Goal: Transaction & Acquisition: Register for event/course

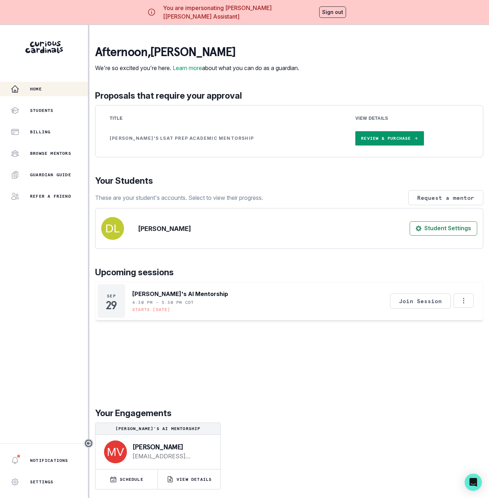
click at [357, 145] on link "Review & Purchase" at bounding box center [389, 138] width 68 height 14
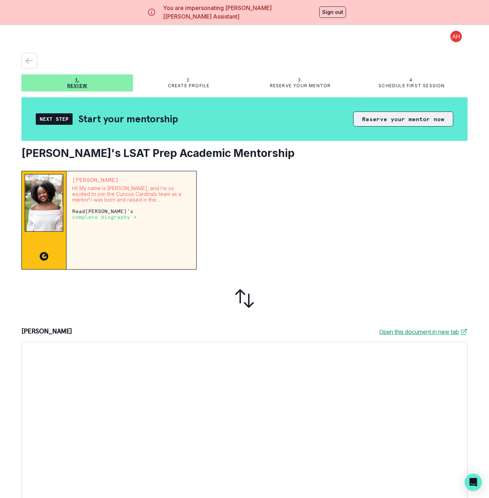
click at [353, 123] on button "Reserve your mentor now" at bounding box center [403, 118] width 100 height 15
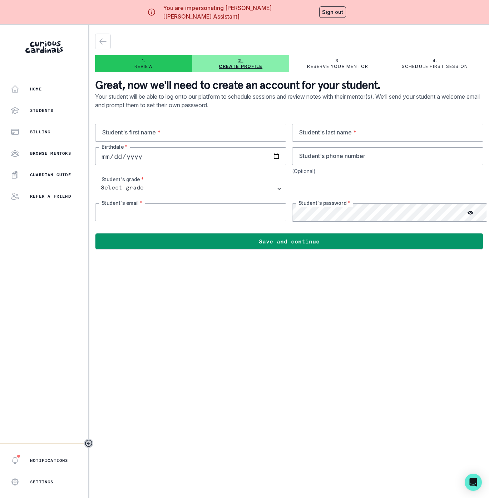
type input "[EMAIL_ADDRESS][DOMAIN_NAME]"
click at [138, 136] on input "text" at bounding box center [190, 133] width 191 height 18
click at [129, 131] on input "text" at bounding box center [190, 133] width 191 height 18
paste input "[PERSON_NAME]"
drag, startPoint x: 126, startPoint y: 133, endPoint x: 198, endPoint y: 136, distance: 71.9
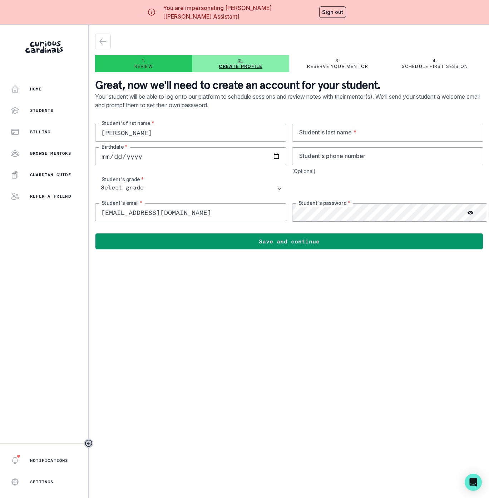
click at [198, 136] on input "[PERSON_NAME]" at bounding box center [190, 133] width 191 height 18
type input "[PERSON_NAME]"
click at [343, 130] on input "text" at bounding box center [387, 133] width 191 height 18
paste input "[PERSON_NAME]"
drag, startPoint x: 329, startPoint y: 132, endPoint x: 243, endPoint y: 132, distance: 86.5
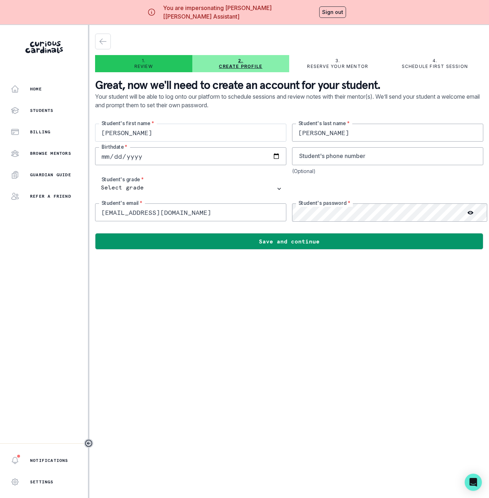
click at [243, 132] on div "[PERSON_NAME]'s first name * [PERSON_NAME] Student's last name * Birthdate * St…" at bounding box center [289, 173] width 388 height 98
type input "Levy"
click at [106, 162] on input "date" at bounding box center [190, 156] width 191 height 18
type input "[DATE]"
click at [147, 212] on input "[EMAIL_ADDRESS][DOMAIN_NAME]" at bounding box center [190, 212] width 191 height 18
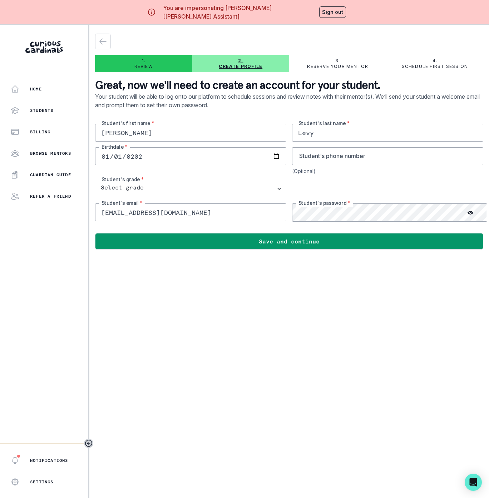
drag, startPoint x: 166, startPoint y: 214, endPoint x: 65, endPoint y: 213, distance: 100.8
click at [65, 213] on div "Home Students Billing Browse Mentors Guardian Guide Refer a friend Notification…" at bounding box center [244, 274] width 489 height 498
paste input "[EMAIL_ADDRESS]"
type input "[EMAIL_ADDRESS][DOMAIN_NAME]"
click at [257, 214] on div "[PERSON_NAME]'s first name * [PERSON_NAME] Student's last name * [DEMOGRAPHIC_D…" at bounding box center [289, 173] width 388 height 98
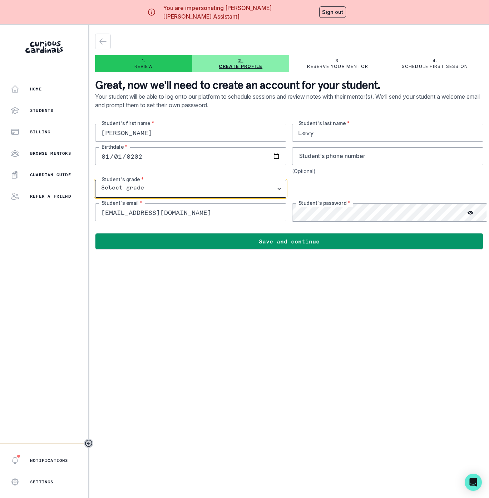
click at [260, 184] on select "Select grade 1st Grade 2nd Grade 3rd Grade 4th Grade 5th Grade 6th Grade 7th Gr…" at bounding box center [190, 189] width 191 height 18
select select "12th Grade"
click at [95, 180] on select "Select grade 1st Grade 2nd Grade 3rd Grade 4th Grade 5th Grade 6th Grade 7th Gr…" at bounding box center [190, 189] width 191 height 18
click at [368, 333] on main "1. Review 2. Create profile 3. Reserve your mentor 4. Schedule first session Gr…" at bounding box center [288, 274] width 399 height 498
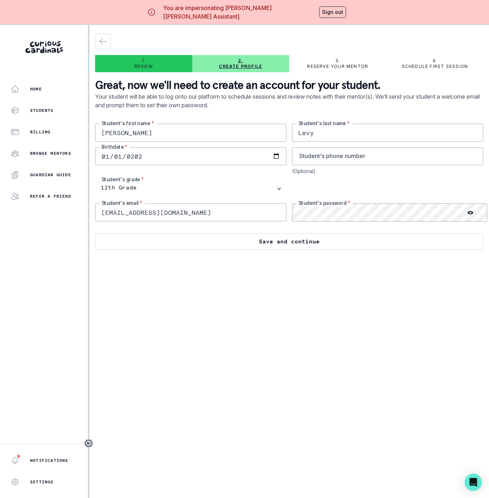
click at [298, 241] on button "Save and continue" at bounding box center [289, 241] width 388 height 16
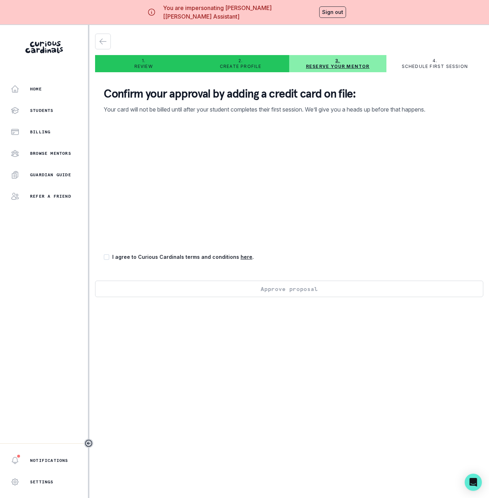
click at [300, 266] on div "Confirm your approval by adding a credit card on file: Your card will not be bi…" at bounding box center [289, 179] width 388 height 203
click at [338, 11] on button "Sign out" at bounding box center [332, 11] width 27 height 11
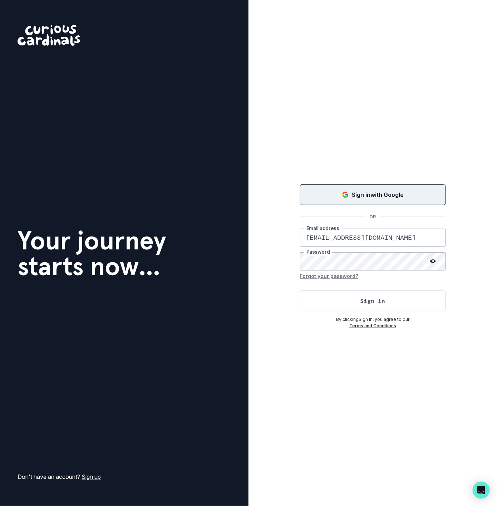
click at [337, 202] on button "Sign in with Google" at bounding box center [373, 194] width 146 height 21
